Goal: Navigation & Orientation: Find specific page/section

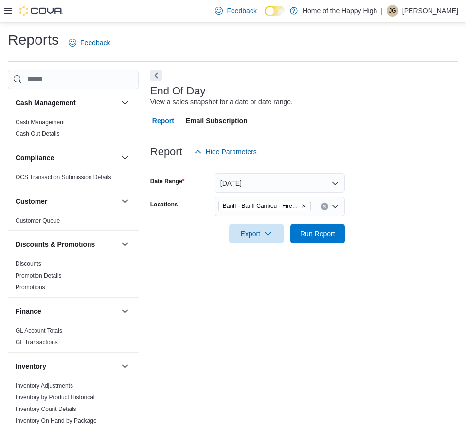
scroll to position [556, 0]
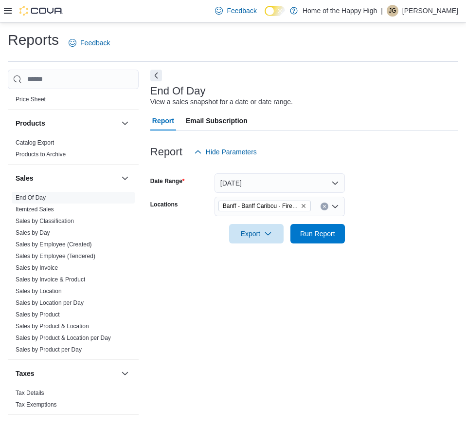
click at [441, 6] on p "Joseph Guttridge" at bounding box center [431, 11] width 56 height 12
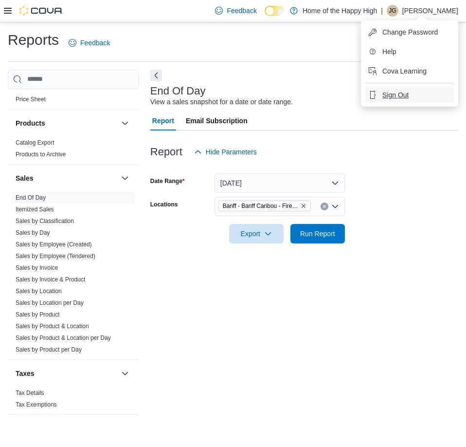
click at [395, 95] on span "Sign Out" at bounding box center [396, 95] width 26 height 10
